Goal: Task Accomplishment & Management: Manage account settings

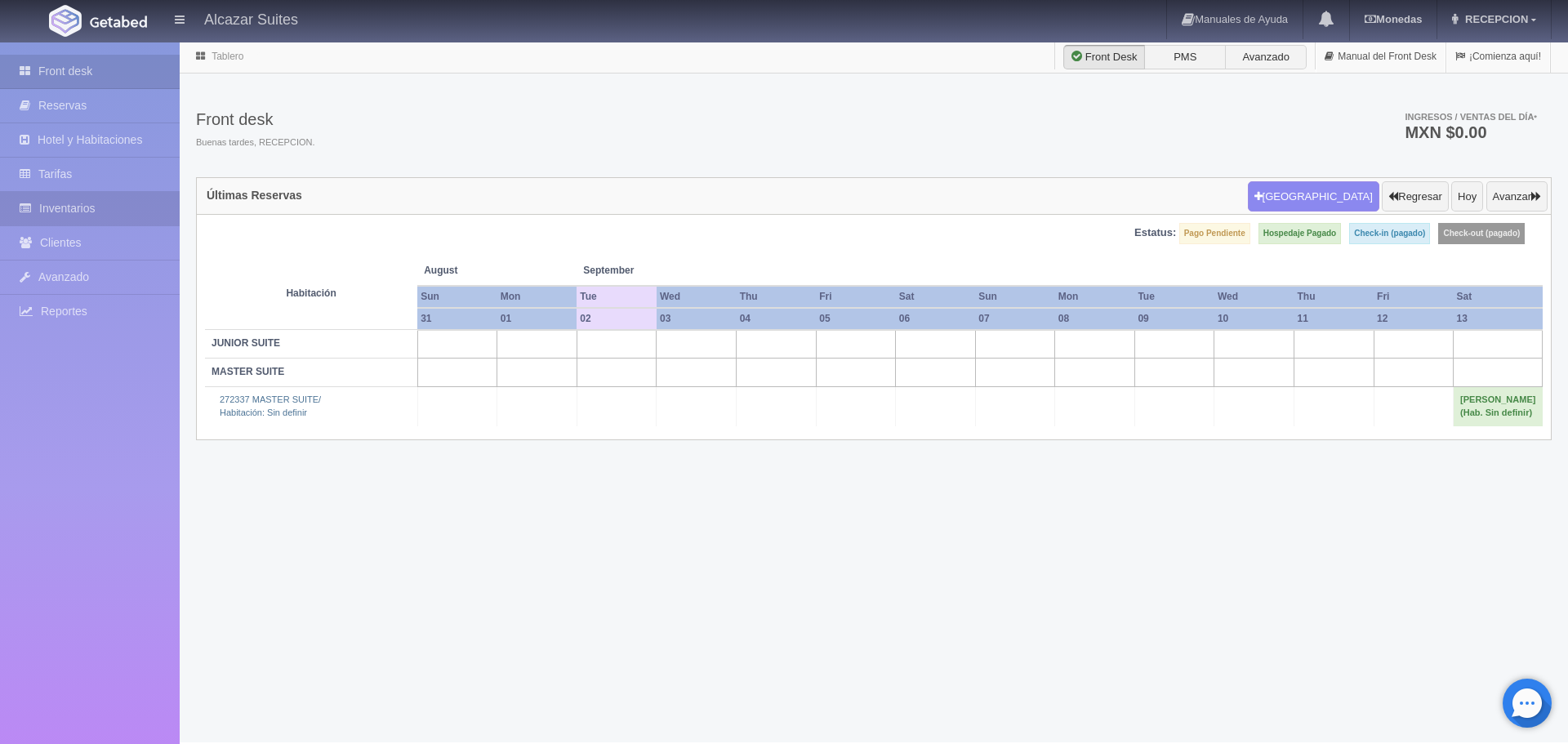
click at [110, 205] on link "Inventarios" at bounding box center [89, 209] width 179 height 33
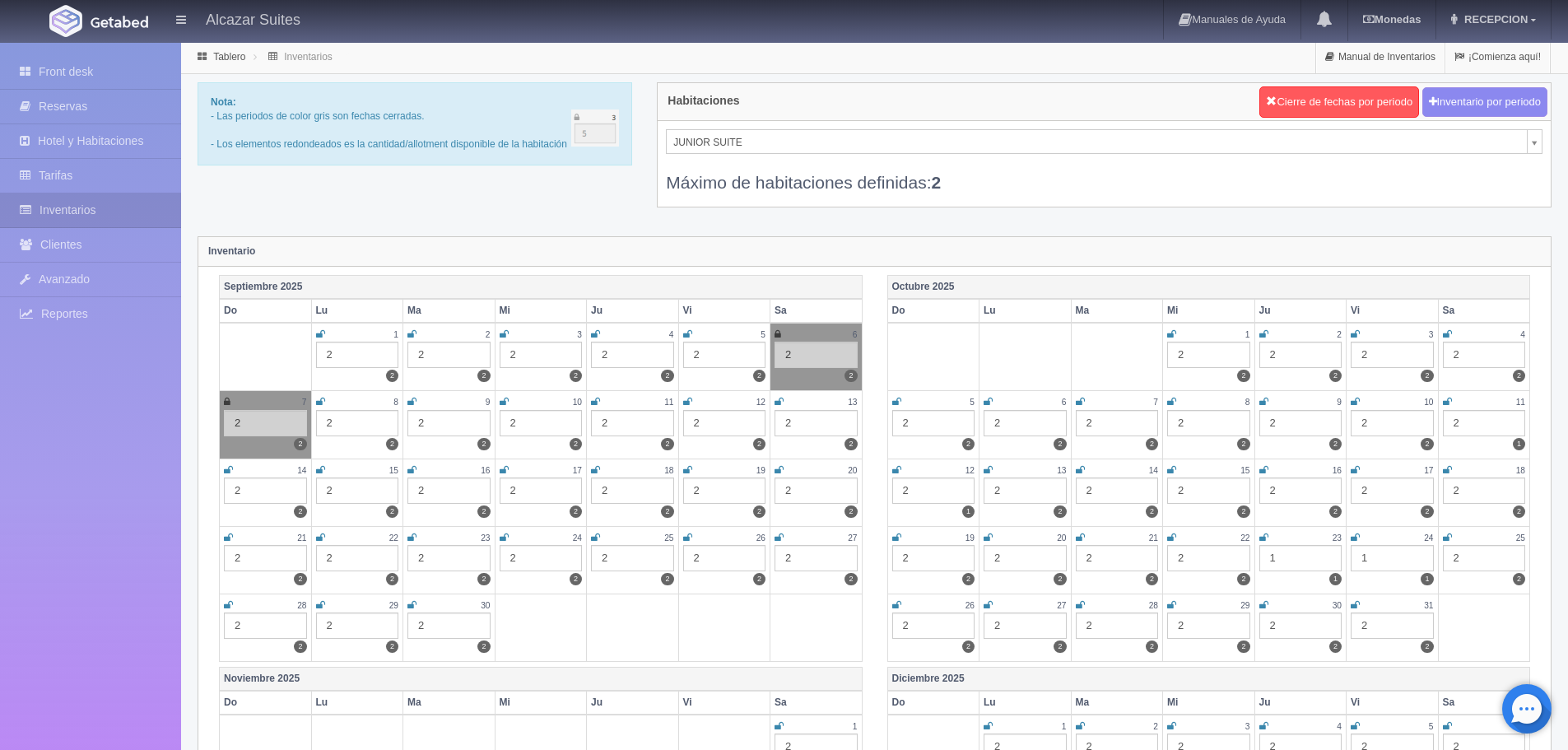
click at [663, 142] on div "JUNIOR SUITE JUNIOR SUITE MASTER SUITE Máximo de habitaciones definidas: 2" at bounding box center [1103, 164] width 893 height 86
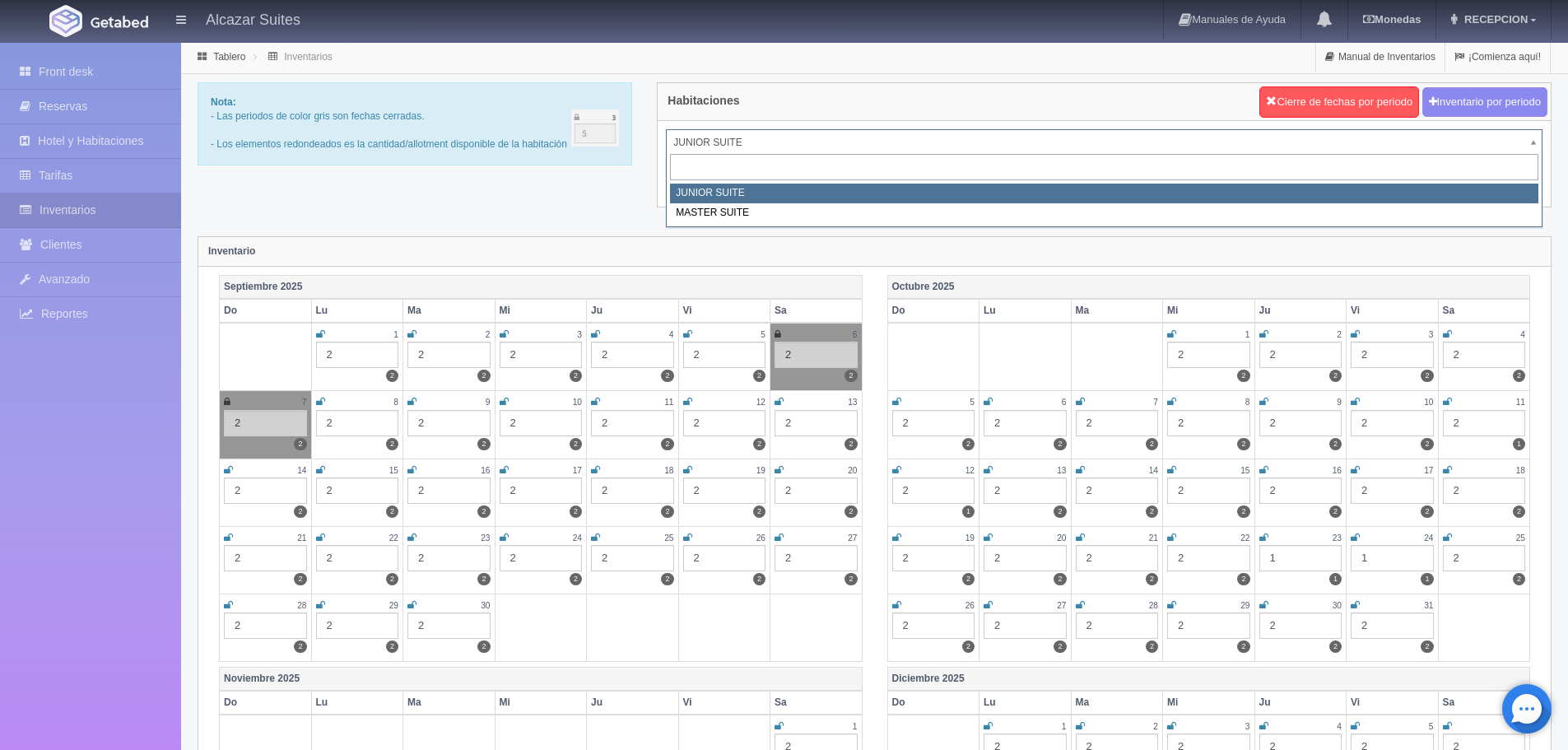
select select "305"
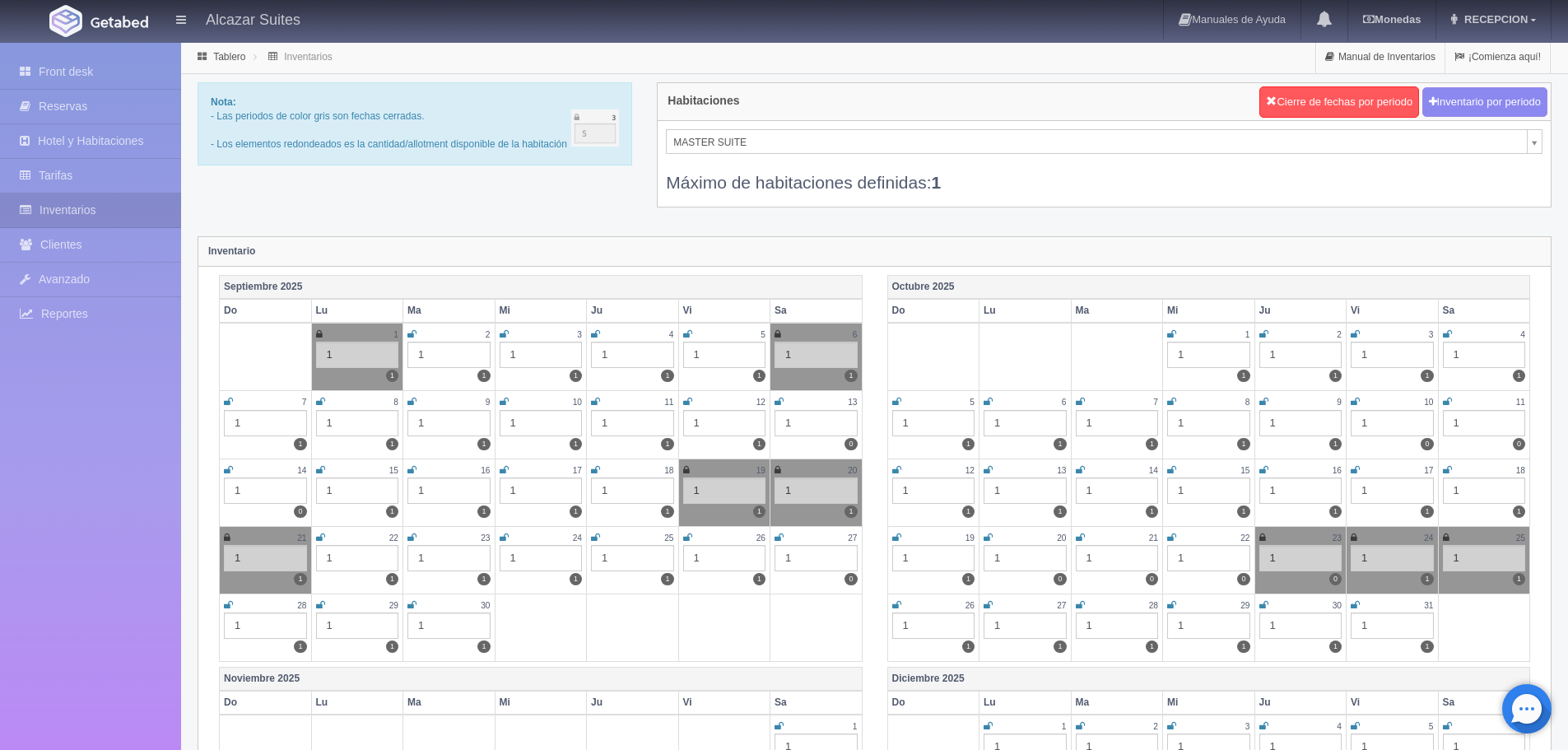
click at [782, 404] on icon at bounding box center [779, 402] width 9 height 10
click at [230, 472] on icon at bounding box center [228, 470] width 9 height 10
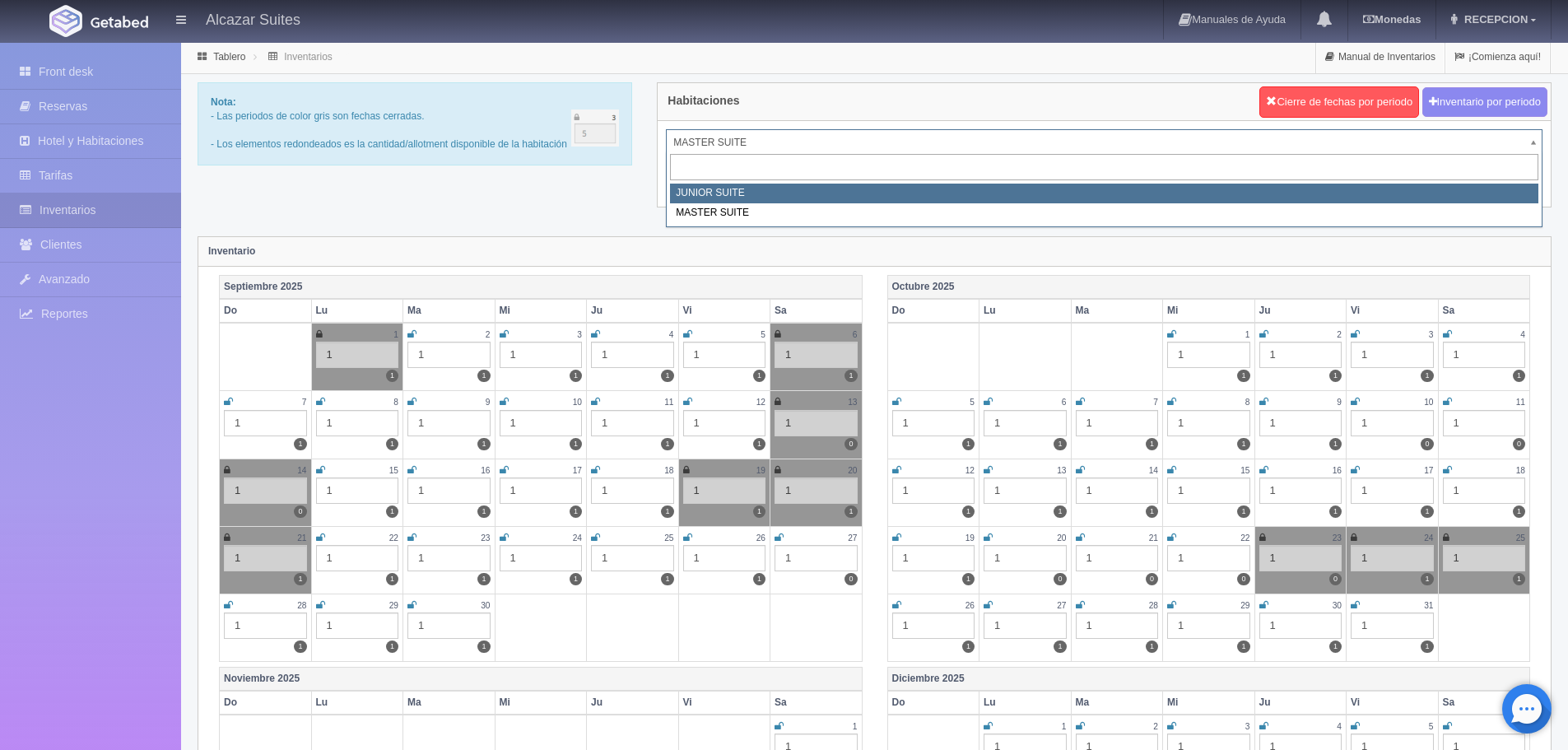
select select "304"
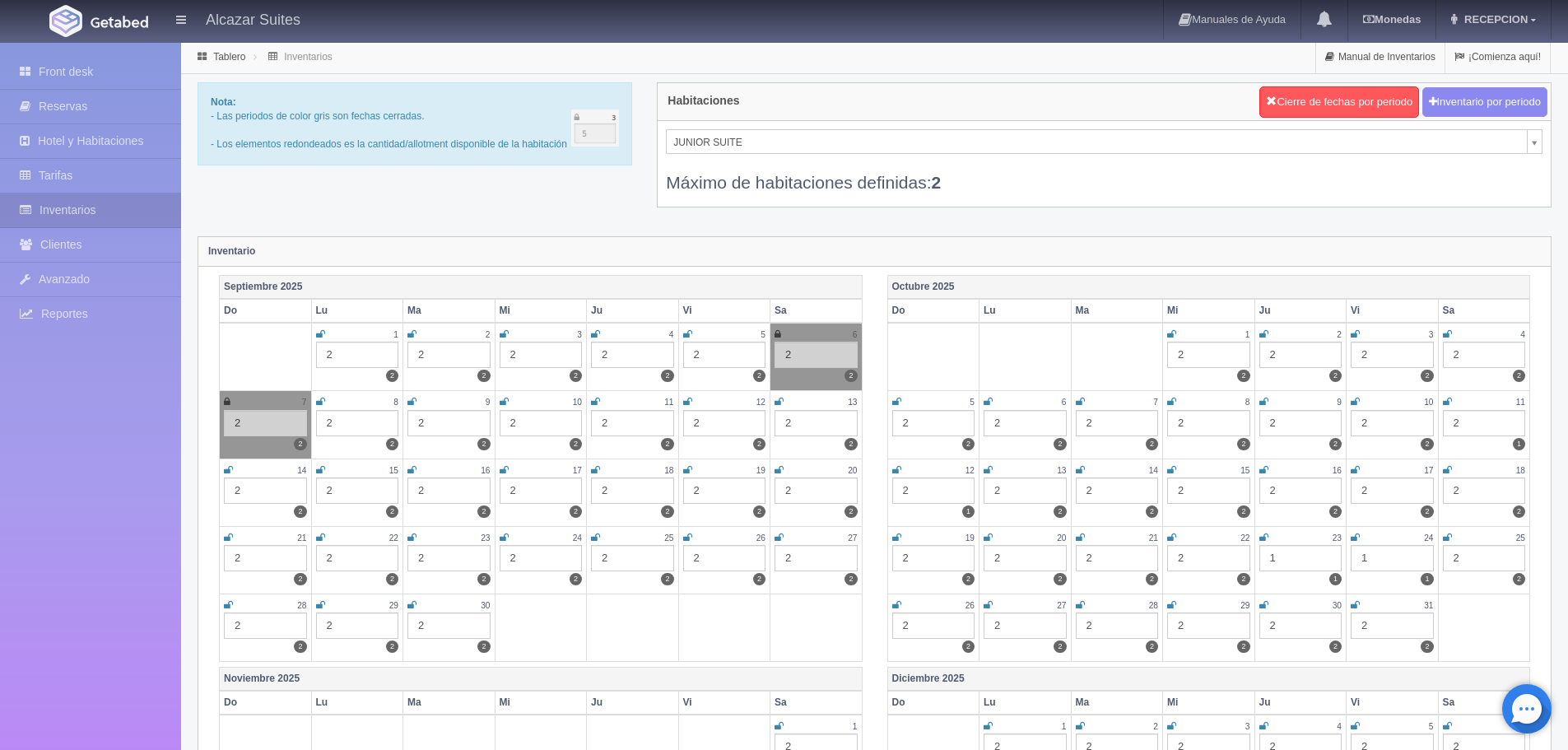
click at [1168, 166] on div "Máximo de habitaciones definidas: 2" at bounding box center [1103, 174] width 876 height 40
click at [970, 128] on div "JUNIOR SUITE JUNIOR SUITE MASTER SUITE Máximo de habitaciones definidas: 2" at bounding box center [1103, 164] width 893 height 86
